Goal: Check status

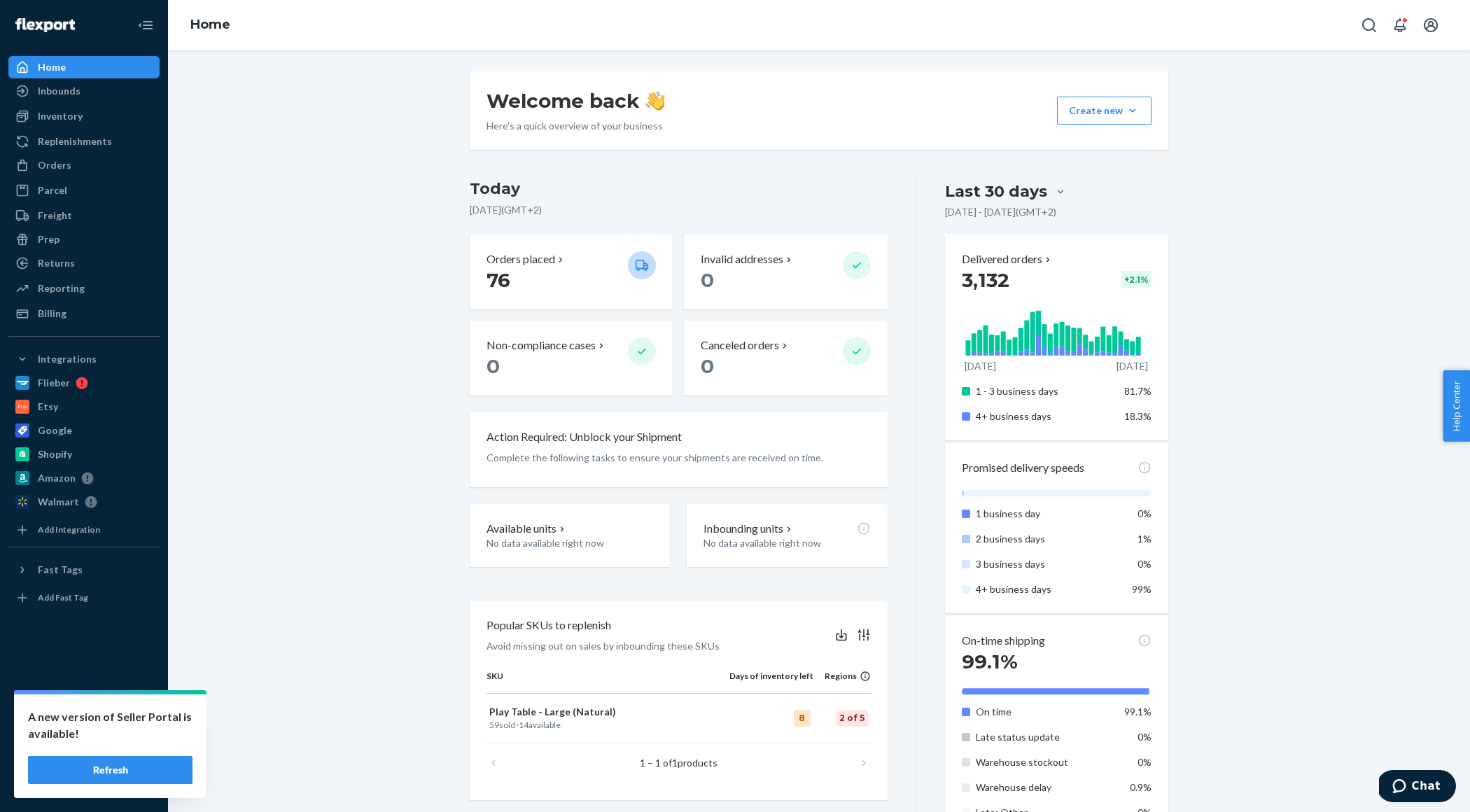
click at [102, 773] on button "Refresh" at bounding box center [110, 770] width 165 height 28
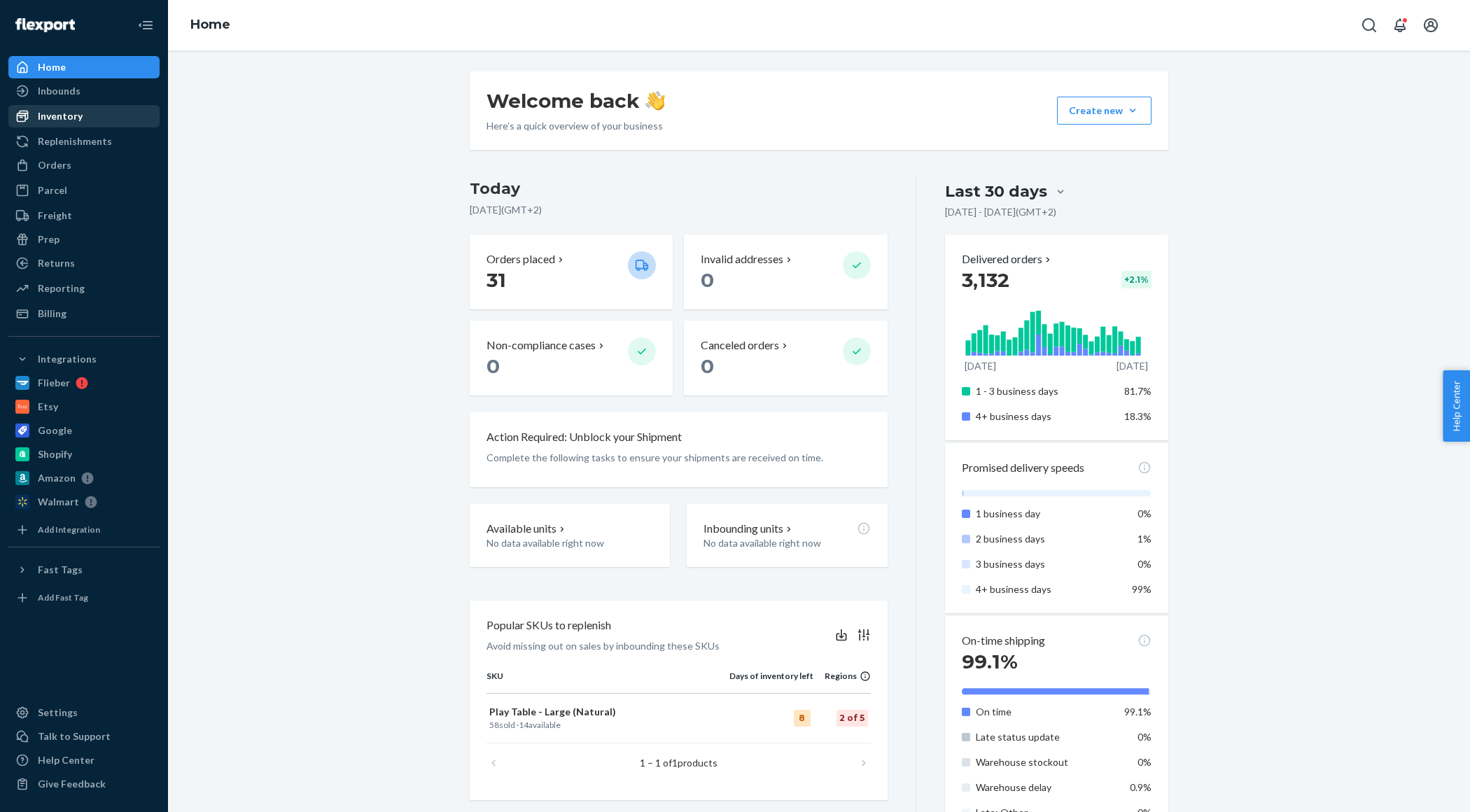
click at [44, 115] on div "Inventory" at bounding box center [60, 116] width 44 height 14
